Goal: Task Accomplishment & Management: Use online tool/utility

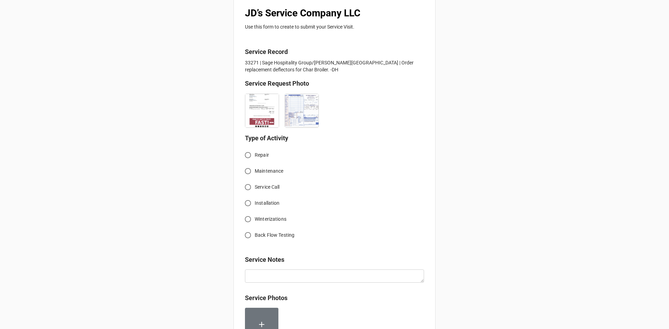
scroll to position [139, 0]
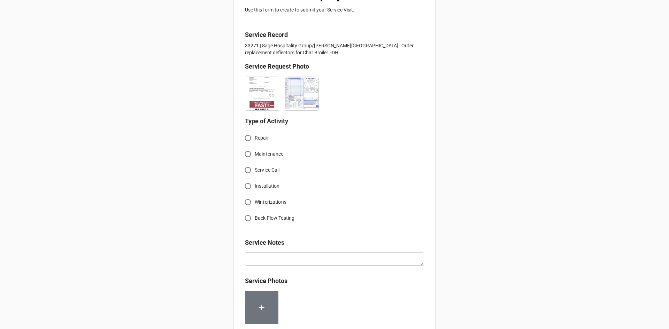
click at [255, 170] on span "Service Call" at bounding box center [267, 169] width 25 height 7
click at [253, 170] on input "Service Call" at bounding box center [248, 170] width 14 height 14
radio input "true"
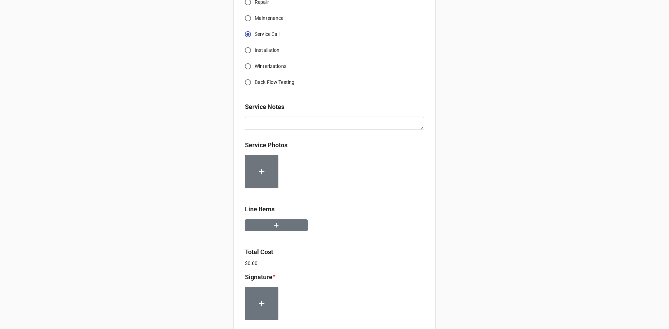
scroll to position [279, 0]
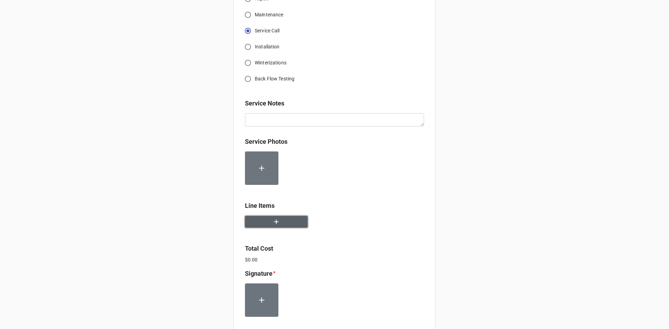
click at [279, 223] on button "button" at bounding box center [276, 222] width 63 height 12
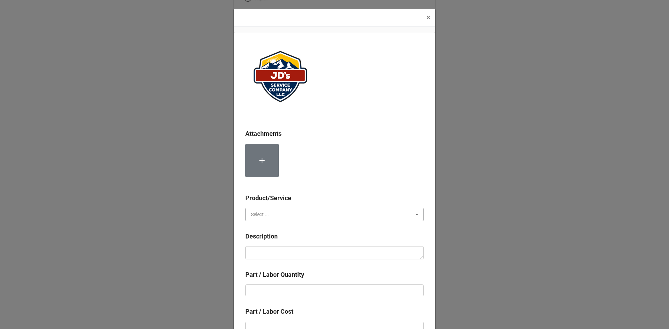
click at [286, 210] on input "text" at bounding box center [335, 214] width 178 height 13
click at [282, 225] on div "Services" at bounding box center [335, 227] width 178 height 13
click at [294, 249] on textarea at bounding box center [334, 252] width 178 height 13
paste textarea "8:30am-9:30am; Service Address: Cascades Kitchen Removed and replaced failed/br…"
type textarea "x"
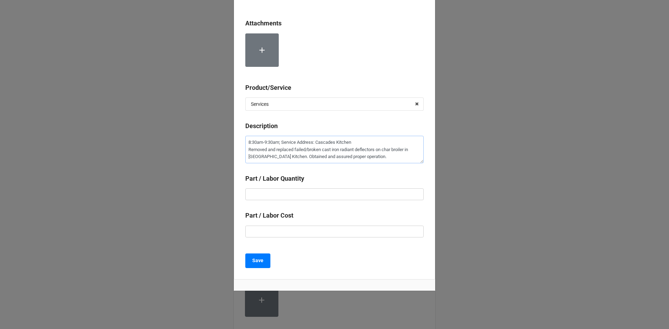
scroll to position [116, 0]
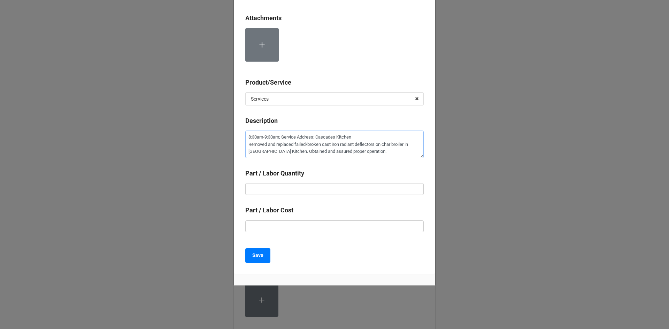
type textarea "8:30am-9:30am; Service Address: Cascades Kitchen Removed and replaced failed/br…"
click at [275, 191] on input "text" at bounding box center [334, 189] width 178 height 12
type textarea "x"
type input "1"
type textarea "x"
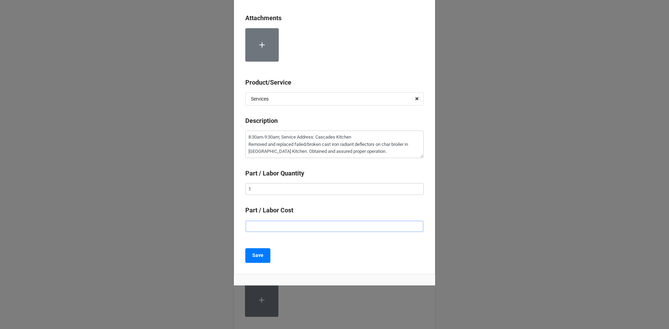
type input "$2.00"
type textarea "x"
type input "$22.00"
type textarea "x"
type input "$225.00"
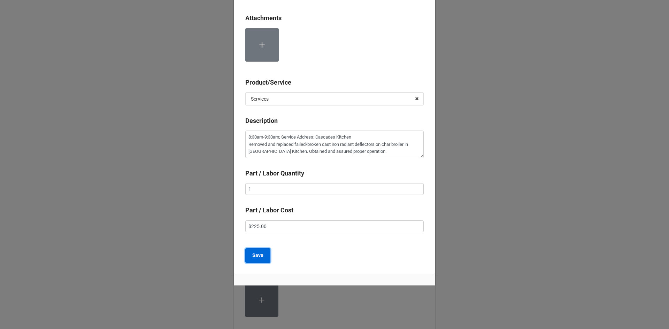
click at [260, 258] on b "Save" at bounding box center [257, 255] width 11 height 7
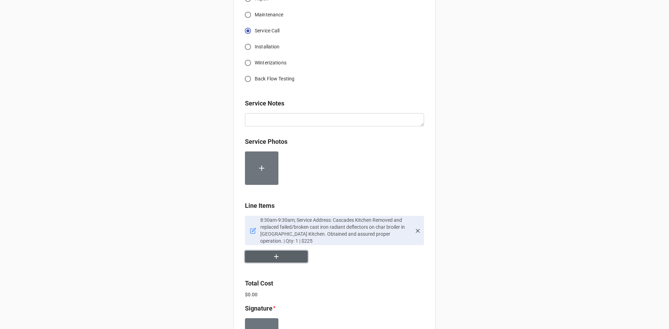
click at [277, 256] on icon "button" at bounding box center [276, 257] width 8 height 8
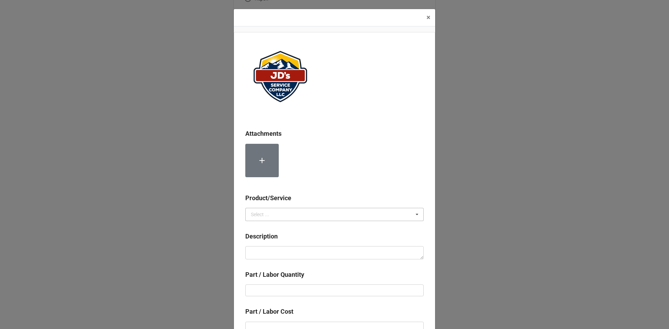
click at [262, 212] on div "Select ..." at bounding box center [260, 214] width 18 height 5
click at [268, 240] on span "Material Cost" at bounding box center [265, 241] width 29 height 6
click at [273, 255] on textarea at bounding box center [334, 252] width 178 height 13
type textarea "x"
type textarea "C"
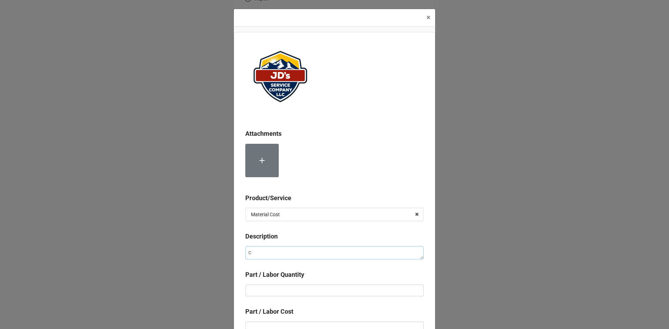
type textarea "x"
type textarea "Ca"
type textarea "x"
type textarea "Cas"
type textarea "x"
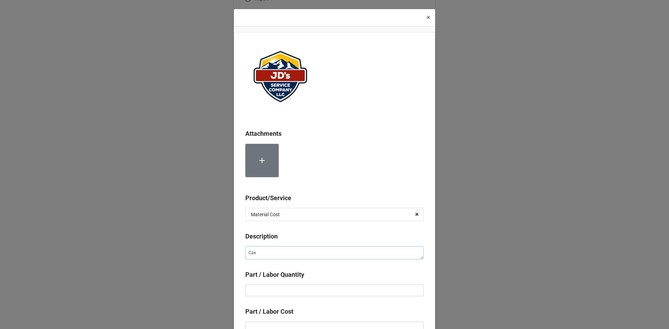
type textarea "Cast"
type textarea "x"
type textarea "Cast"
type textarea "x"
type textarea "Cast I"
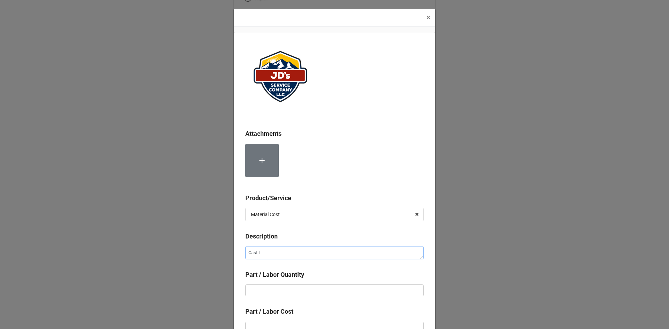
type textarea "x"
type textarea "Cast Ir"
type textarea "x"
type textarea "Cast Iro"
type textarea "x"
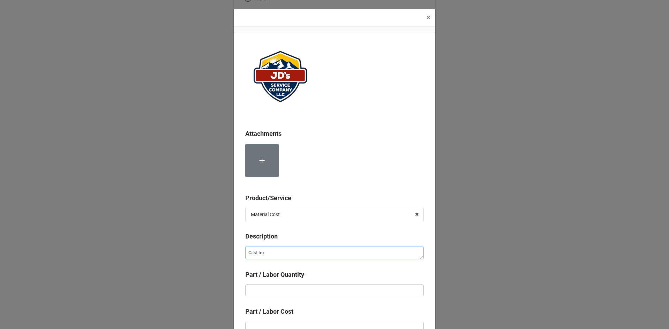
type textarea "Cast Iron"
type textarea "x"
type textarea "Cast Iron"
type textarea "x"
type textarea "Cast Iron R"
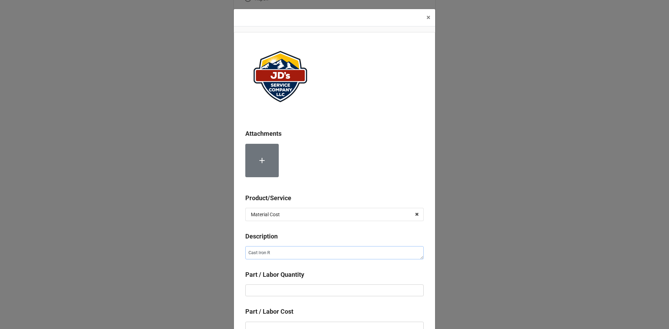
type textarea "x"
type textarea "Cast Iron Ra"
type textarea "x"
type textarea "Cast Iron Rad"
type textarea "x"
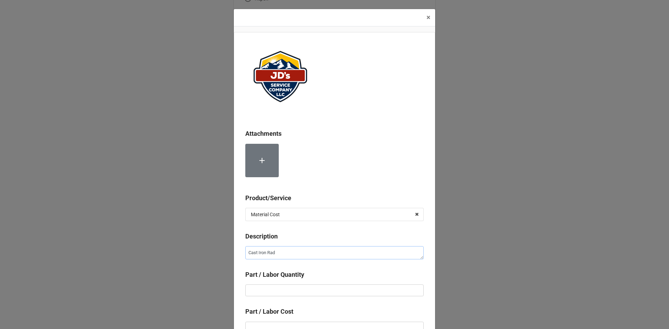
type textarea "Cast Iron Radi"
type textarea "x"
type textarea "Cast Iron [PERSON_NAME]"
type textarea "x"
type textarea "Cast Iron Radien"
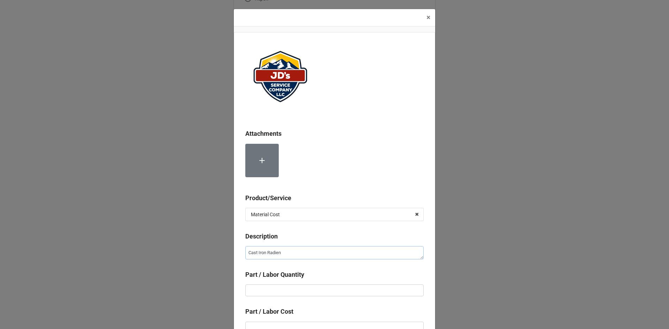
type textarea "x"
type textarea "Cast Iron Radient"
type textarea "x"
type textarea "Cast Iron Radient"
type textarea "x"
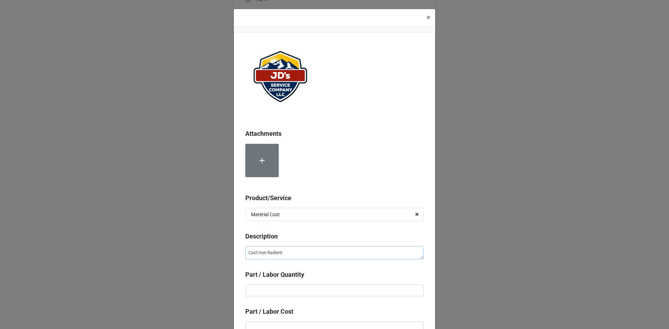
type textarea "Cast Iron Radient"
type textarea "x"
type textarea "Cast Iron Radien"
type textarea "x"
type textarea "Cast Iron [PERSON_NAME]"
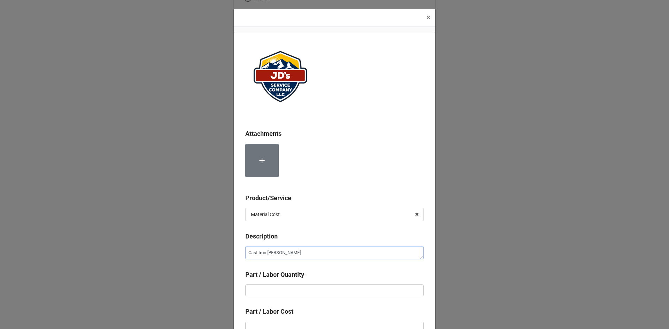
type textarea "x"
type textarea "Cast Iron Radi"
type textarea "x"
type textarea "Cast Iron Radia"
type textarea "x"
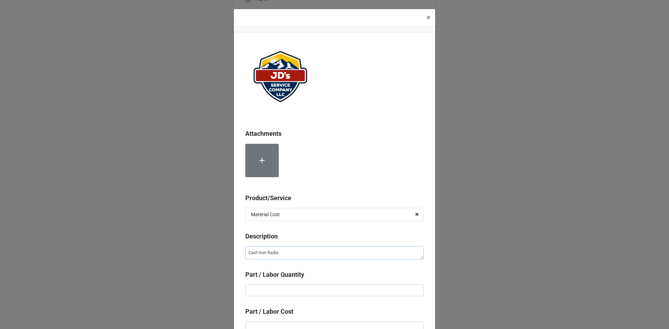
type textarea "Cast Iron Radian"
type textarea "x"
type textarea "Cast Iron Radiant"
type textarea "x"
type textarea "Cast Iron Radiant"
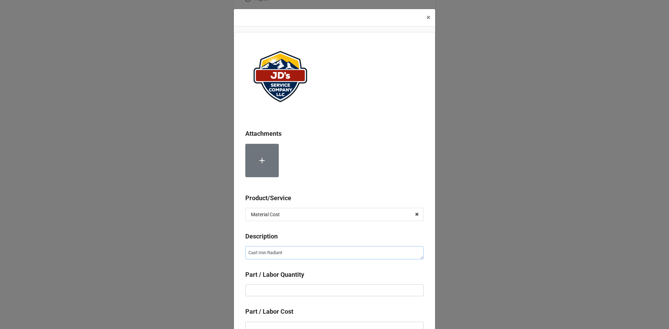
type textarea "x"
type textarea "Cast Iron Radiant H"
type textarea "x"
type textarea "Cast Iron Radiant He"
type textarea "x"
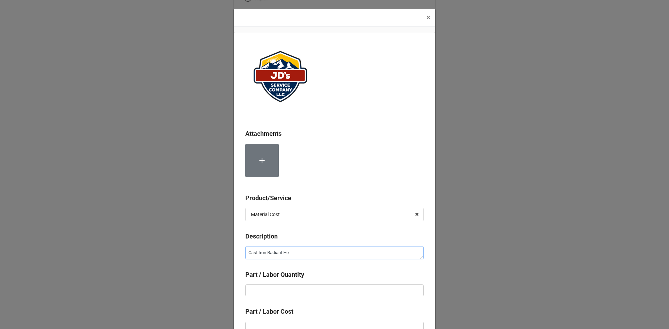
type textarea "Cast Iron Radiant Hea"
type textarea "x"
type textarea "Cast Iron Radiant Heat"
type textarea "x"
type textarea "Cast Iron Radiant Heat"
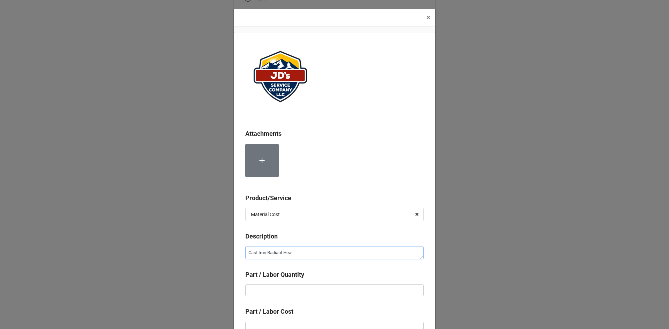
type textarea "x"
type textarea "Cast Iron Radiant Heat D"
type textarea "x"
type textarea "Cast Iron Radiant Heat De"
type textarea "x"
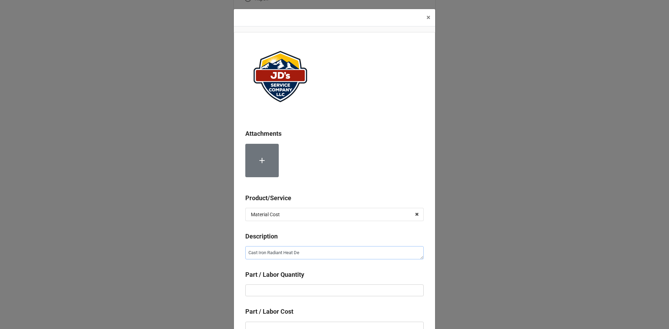
type textarea "Cast Iron Radiant Heat Def"
type textarea "x"
type textarea "Cast Iron Radiant Heat Defl"
type textarea "x"
type textarea "Cast Iron Radiant Heat Defle"
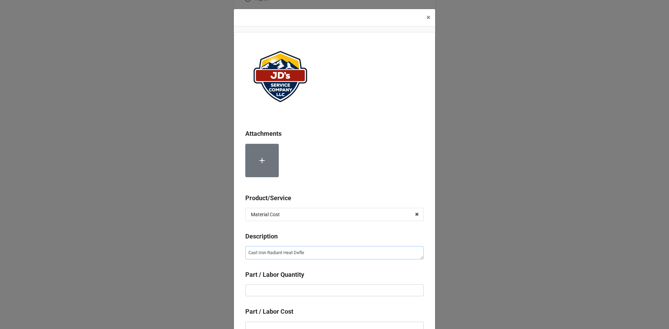
type textarea "x"
type textarea "Cast Iron Radiant Heat Deflec"
type textarea "x"
type textarea "Cast Iron Radiant Heat Deflect"
type textarea "x"
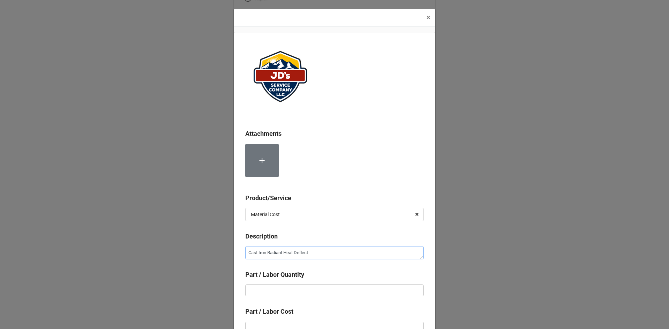
type textarea "Cast Iron Radiant Heat Deflecto"
type textarea "x"
type textarea "Cast Iron Radiant Heat Deflector"
type textarea "x"
type textarea "Cast Iron Radiant Heat Deflectors"
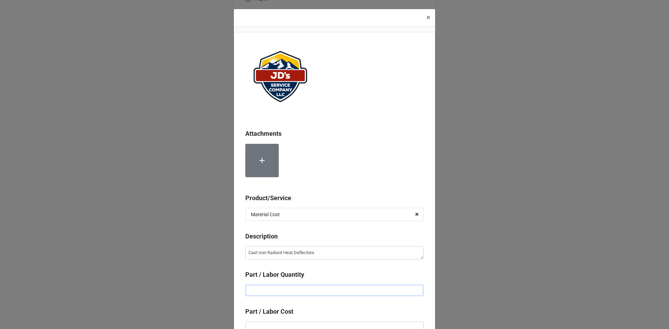
click at [318, 291] on input "text" at bounding box center [334, 291] width 178 height 12
type textarea "x"
type input "1"
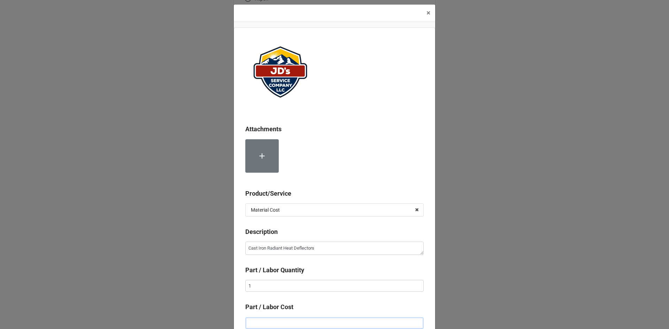
type textarea "x"
type input "$1.00"
type textarea "x"
type input "$19.00"
type textarea "x"
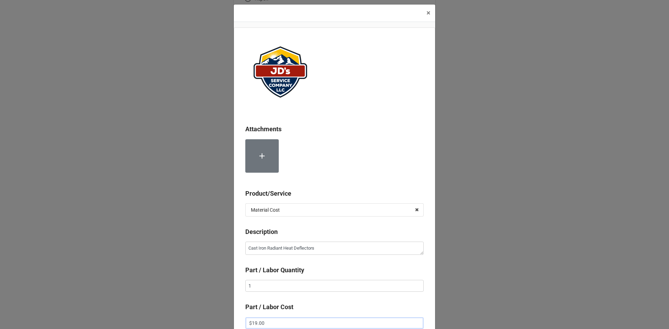
type input "$196.00"
type textarea "x"
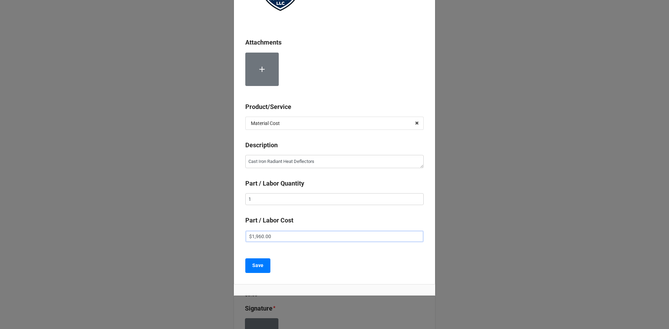
scroll to position [101, 0]
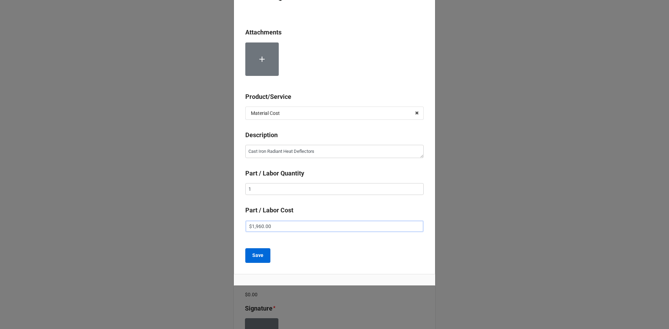
type input "$1,960.00"
click at [262, 255] on button "Save" at bounding box center [257, 255] width 25 height 15
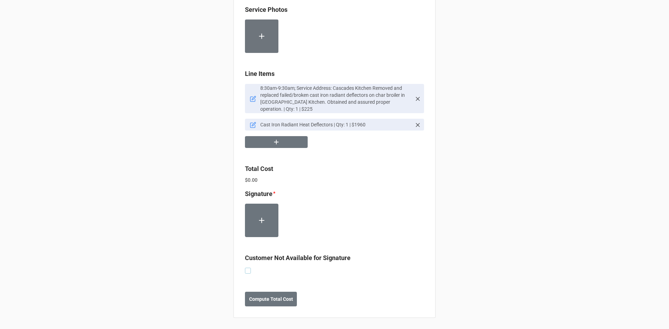
click at [247, 268] on label at bounding box center [248, 268] width 6 height 0
checkbox input "true"
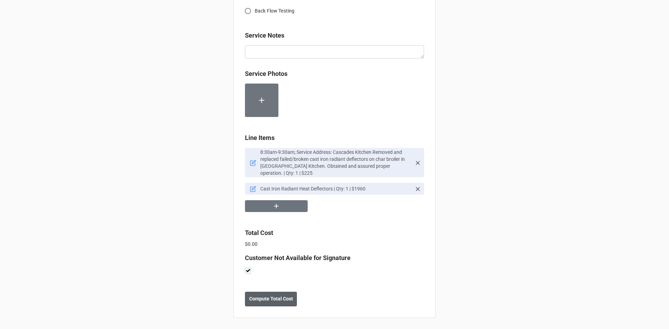
scroll to position [347, 0]
click at [264, 303] on button "Compute Total Cost" at bounding box center [271, 299] width 52 height 15
click at [255, 302] on b "Save" at bounding box center [257, 298] width 11 height 7
